Goal: Find specific page/section: Find specific page/section

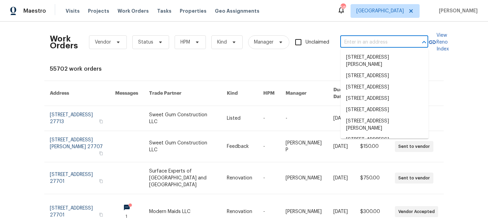
click at [364, 41] on input "text" at bounding box center [374, 42] width 69 height 11
paste input "[STREET_ADDRESS]"
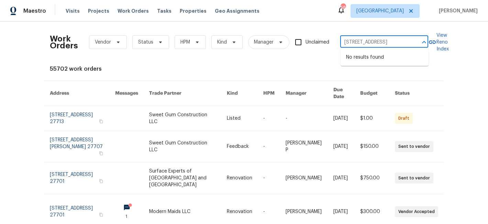
scroll to position [0, 14]
drag, startPoint x: 361, startPoint y: 41, endPoint x: 434, endPoint y: 49, distance: 73.3
click at [434, 49] on div "Work Orders Vendor Status HPM Kind Manager Unclaimed [STREET_ADDRESS] ​ View Re…" at bounding box center [244, 42] width 388 height 30
click at [375, 44] on input "4401 N 9th" at bounding box center [374, 42] width 69 height 11
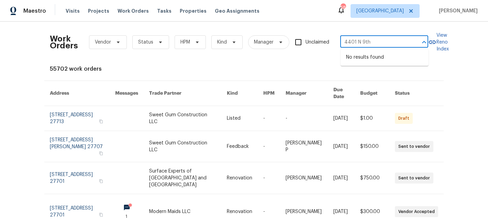
type input "4401 N 9th"
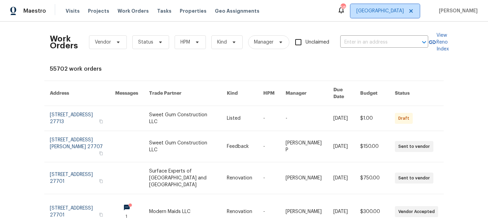
click at [417, 7] on span "[GEOGRAPHIC_DATA]" at bounding box center [384, 11] width 69 height 14
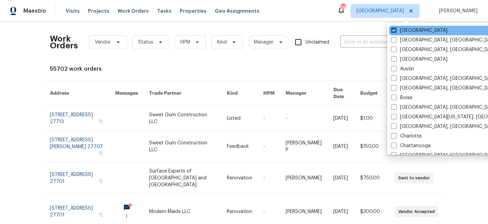
click at [403, 31] on label "[GEOGRAPHIC_DATA]" at bounding box center [419, 30] width 56 height 7
click at [395, 31] on input "[GEOGRAPHIC_DATA]" at bounding box center [393, 29] width 4 height 4
checkbox input "false"
checkbox input "true"
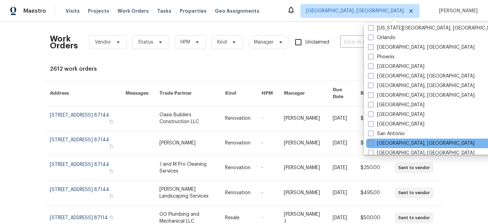
scroll to position [363, 0]
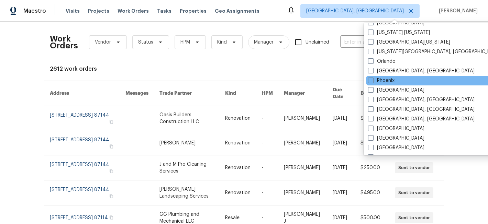
click at [398, 80] on div "Phoenix" at bounding box center [435, 81] width 138 height 10
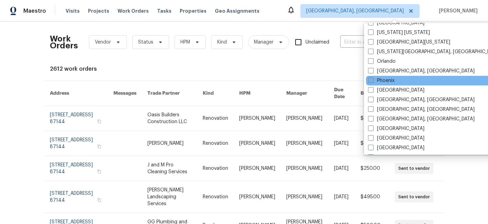
click at [371, 78] on span at bounding box center [370, 80] width 5 height 5
click at [371, 78] on input "Phoenix" at bounding box center [370, 79] width 4 height 4
checkbox input "true"
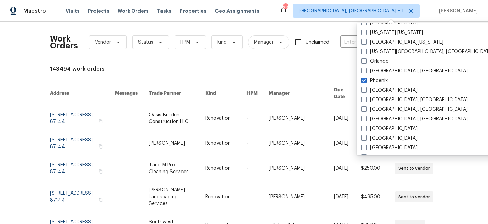
click at [310, 67] on div "143494 work orders" at bounding box center [244, 69] width 388 height 7
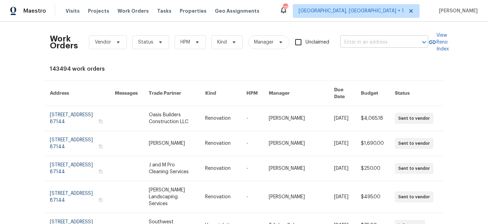
click at [363, 42] on input "text" at bounding box center [374, 42] width 69 height 11
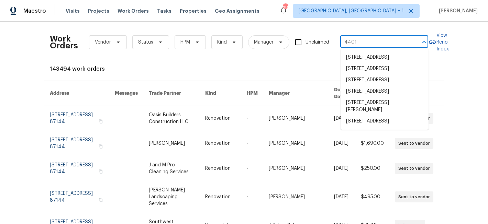
type input "4401"
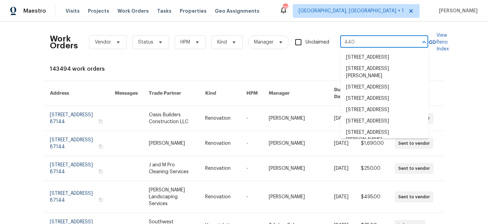
type input "440"
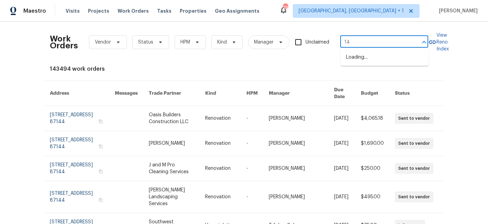
type input "1"
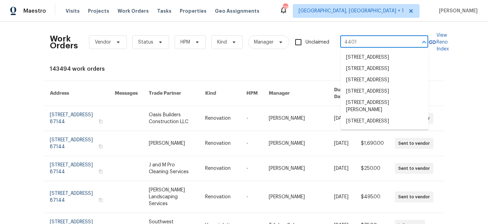
type input "4401"
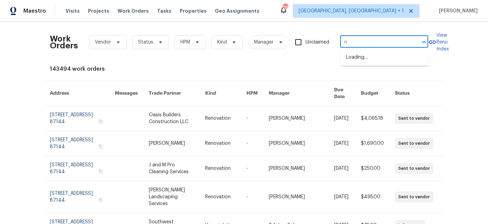
type input "n"
type input "4401 n 9th"
click at [381, 54] on li "[STREET_ADDRESS]" at bounding box center [384, 57] width 88 height 11
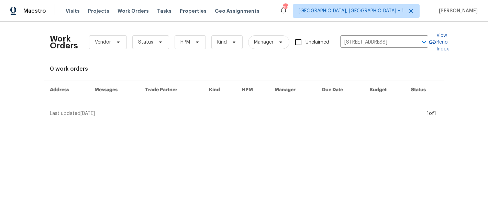
click at [211, 101] on div "Work Orders Vendor Status HPM Kind Manager Unclaimed [STREET_ADDRESS] ​ View Re…" at bounding box center [244, 72] width 388 height 90
click at [80, 113] on div "Last updated [DATE]" at bounding box center [237, 113] width 375 height 7
click at [90, 113] on span "[DATE]" at bounding box center [87, 113] width 14 height 5
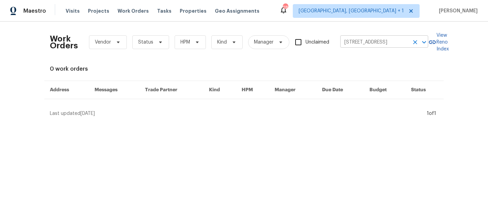
click at [402, 43] on input "[STREET_ADDRESS]" at bounding box center [374, 42] width 69 height 11
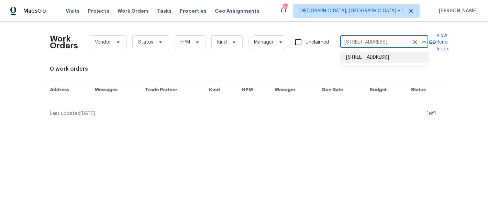
click at [384, 59] on li "[STREET_ADDRESS]" at bounding box center [384, 57] width 88 height 11
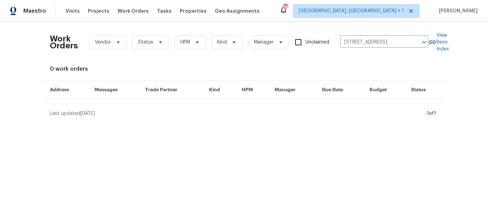
click at [330, 90] on th "Due Date" at bounding box center [339, 90] width 47 height 18
click at [369, 89] on th "Budget" at bounding box center [385, 90] width 42 height 18
click at [404, 11] on span "[GEOGRAPHIC_DATA], [GEOGRAPHIC_DATA] + 1" at bounding box center [350, 11] width 105 height 7
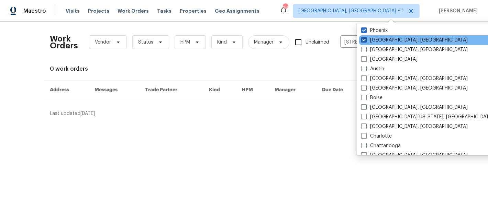
click at [382, 38] on label "[GEOGRAPHIC_DATA], [GEOGRAPHIC_DATA]" at bounding box center [414, 40] width 106 height 7
click at [365, 38] on input "[GEOGRAPHIC_DATA], [GEOGRAPHIC_DATA]" at bounding box center [363, 39] width 4 height 4
checkbox input "false"
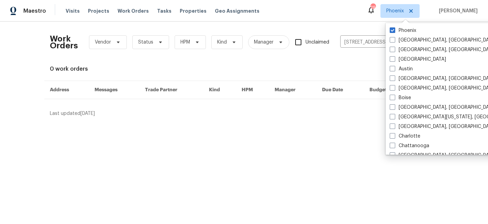
click at [361, 30] on div "Work Orders Vendor Status HPM Kind Manager Unclaimed [STREET_ADDRESS] ​" at bounding box center [239, 42] width 378 height 30
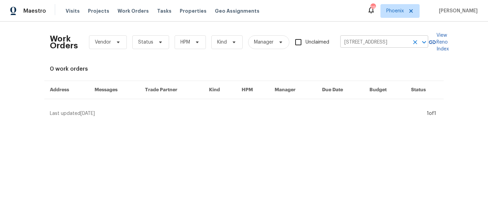
click at [364, 43] on input "[STREET_ADDRESS]" at bounding box center [374, 42] width 69 height 11
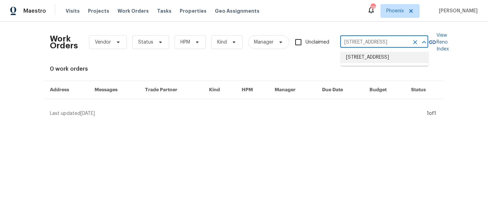
click at [358, 58] on li "[STREET_ADDRESS]" at bounding box center [384, 57] width 88 height 11
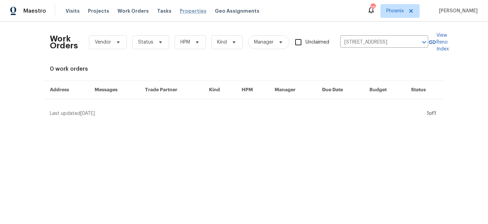
click at [183, 14] on span "Properties" at bounding box center [193, 11] width 27 height 7
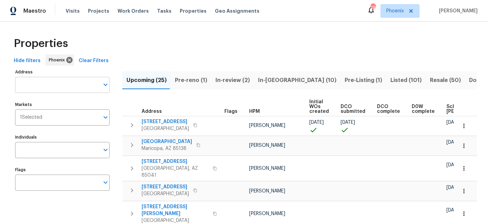
click at [74, 85] on input "Address" at bounding box center [57, 85] width 84 height 16
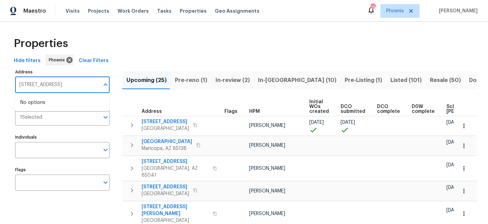
type input "[STREET_ADDRESS]"
click at [50, 135] on div "Individuals Individuals" at bounding box center [62, 146] width 94 height 26
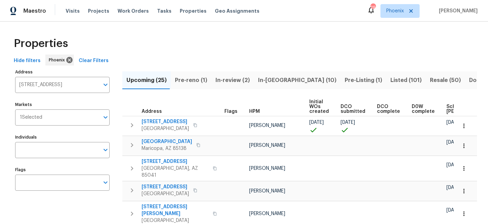
click at [65, 114] on input "Markets" at bounding box center [70, 118] width 57 height 16
